Goal: Entertainment & Leisure: Consume media (video, audio)

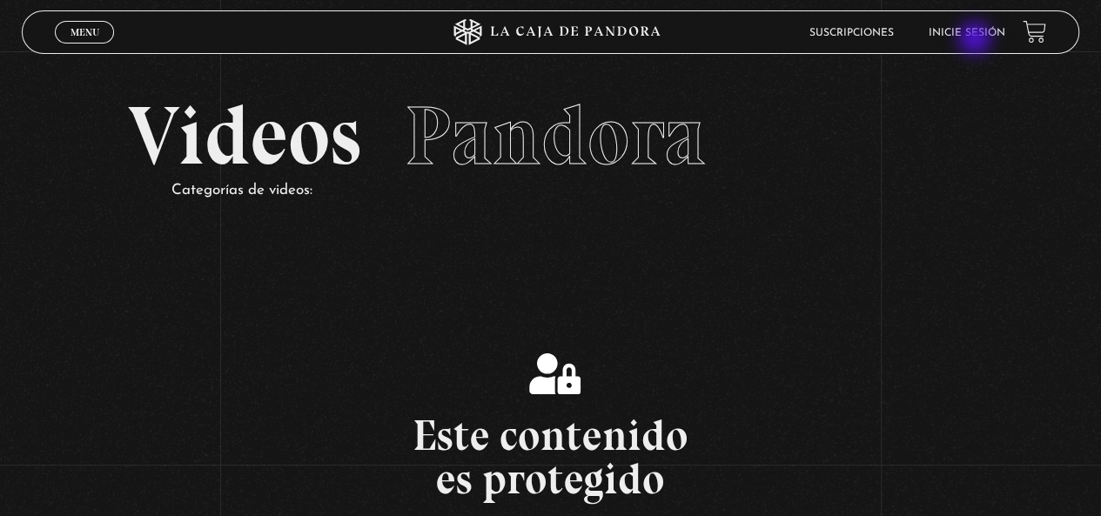
click at [979, 38] on link "Inicie sesión" at bounding box center [967, 33] width 77 height 10
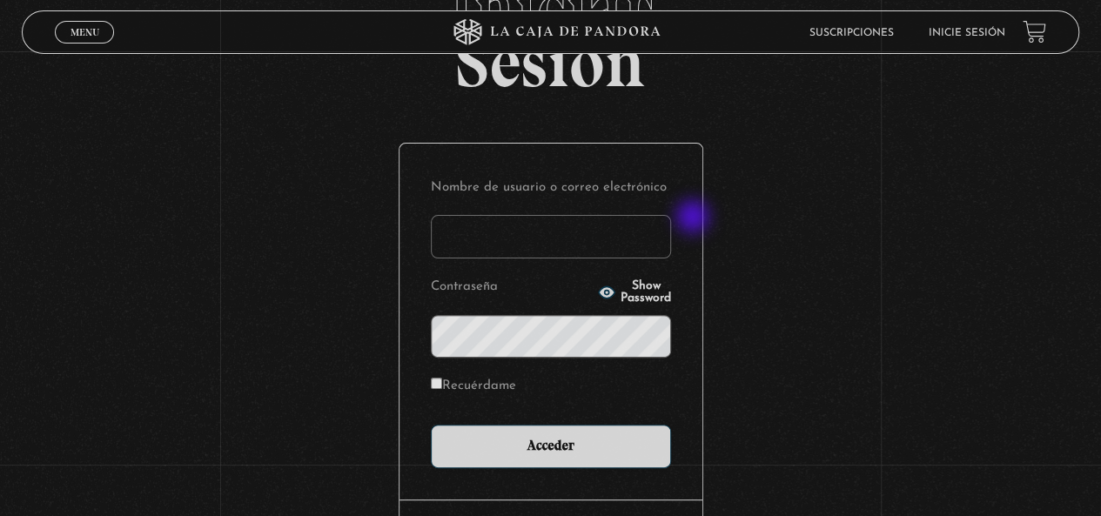
scroll to position [238, 0]
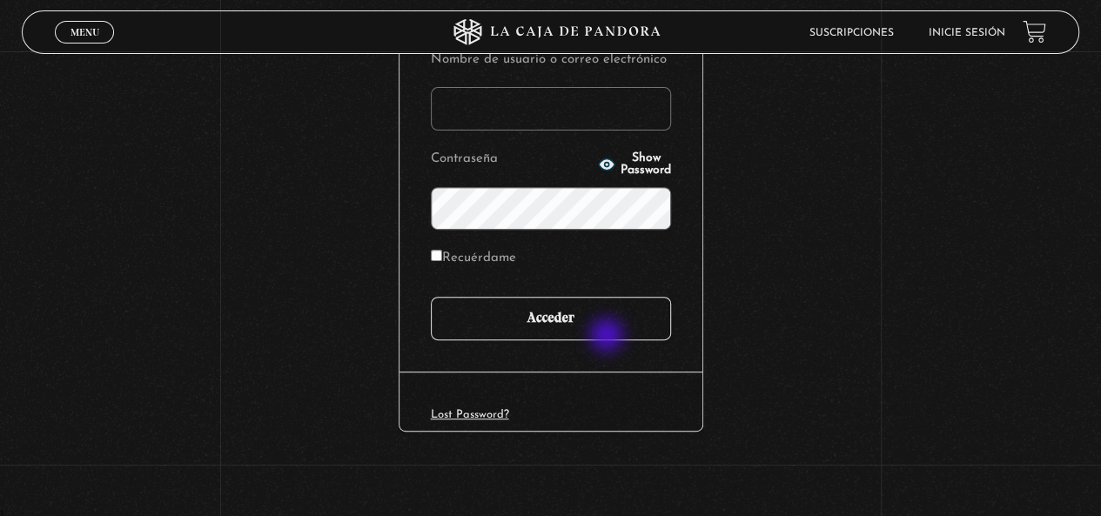
type input "yirlanyquiros@hotmail.com"
click at [608, 338] on input "Acceder" at bounding box center [551, 319] width 240 height 44
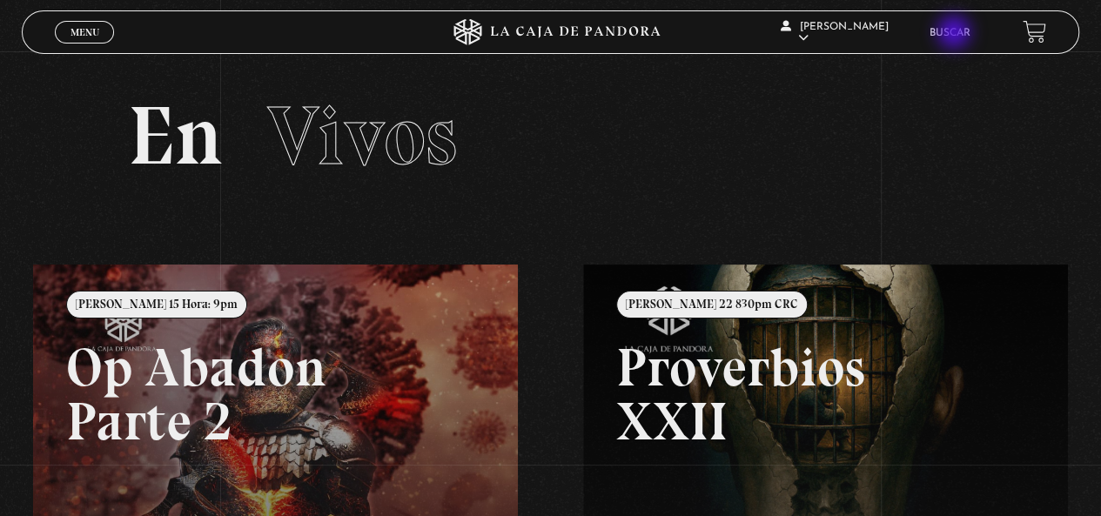
click at [956, 34] on link "Buscar" at bounding box center [949, 33] width 41 height 10
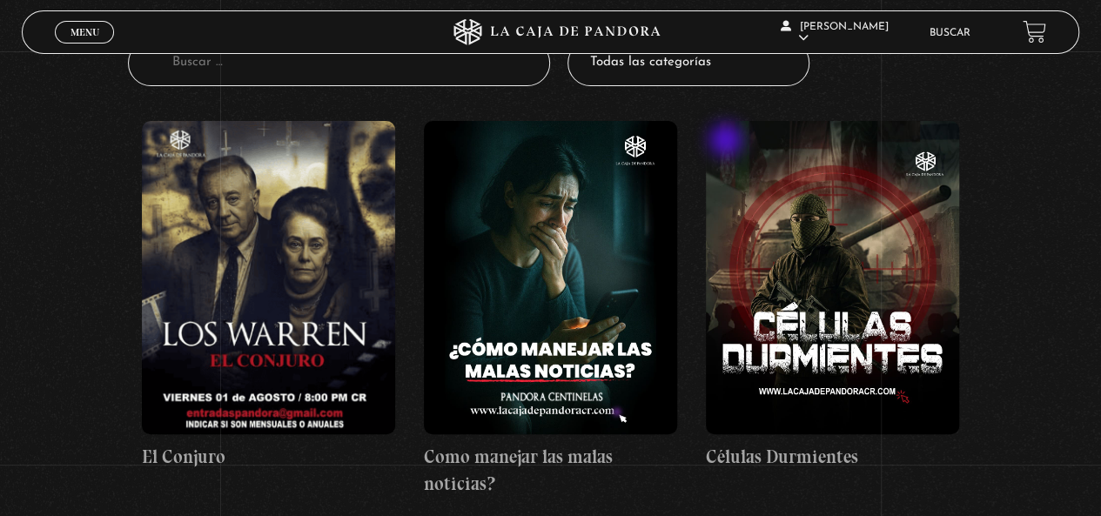
scroll to position [261, 0]
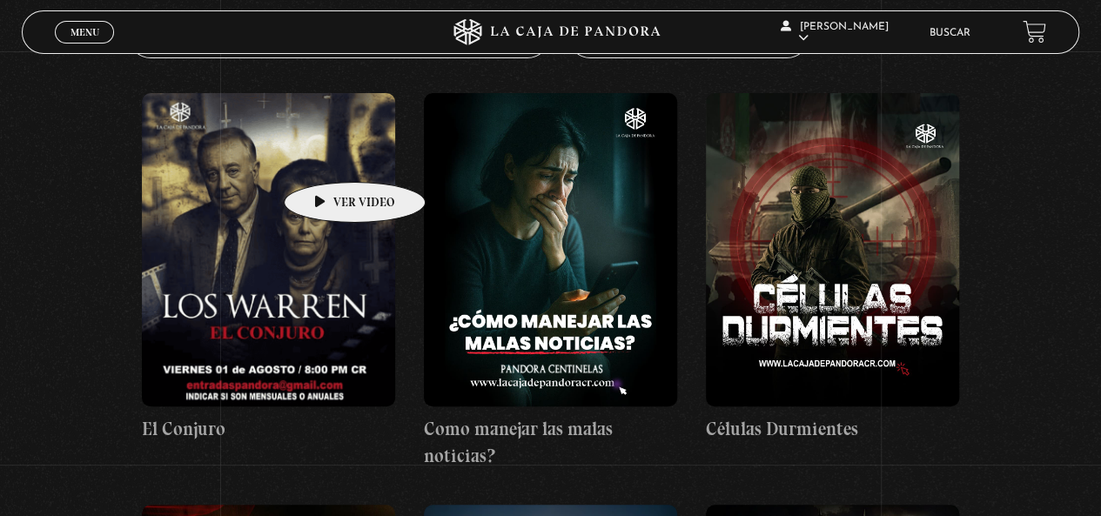
click at [306, 156] on figure at bounding box center [268, 249] width 253 height 313
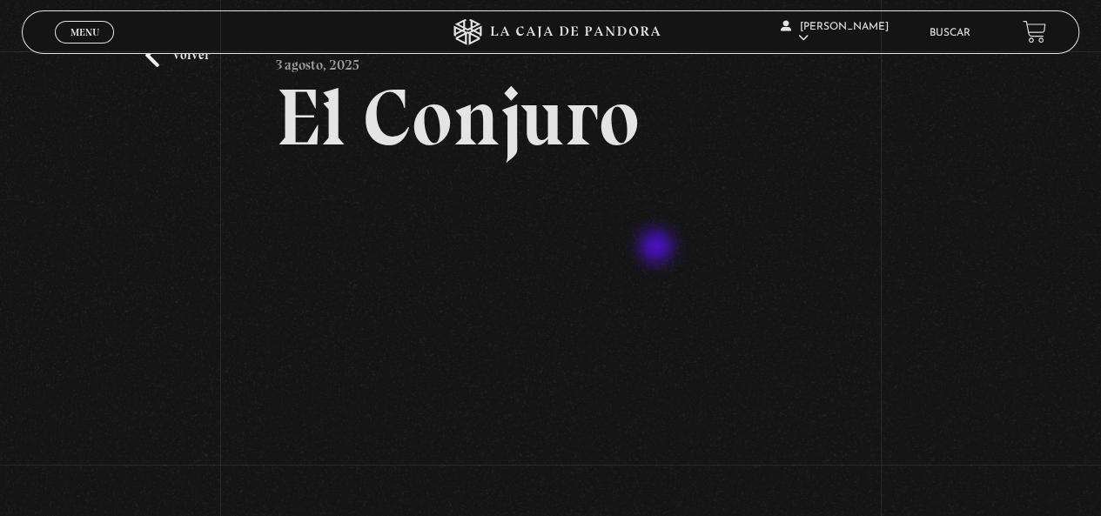
scroll to position [87, 0]
